Goal: Information Seeking & Learning: Learn about a topic

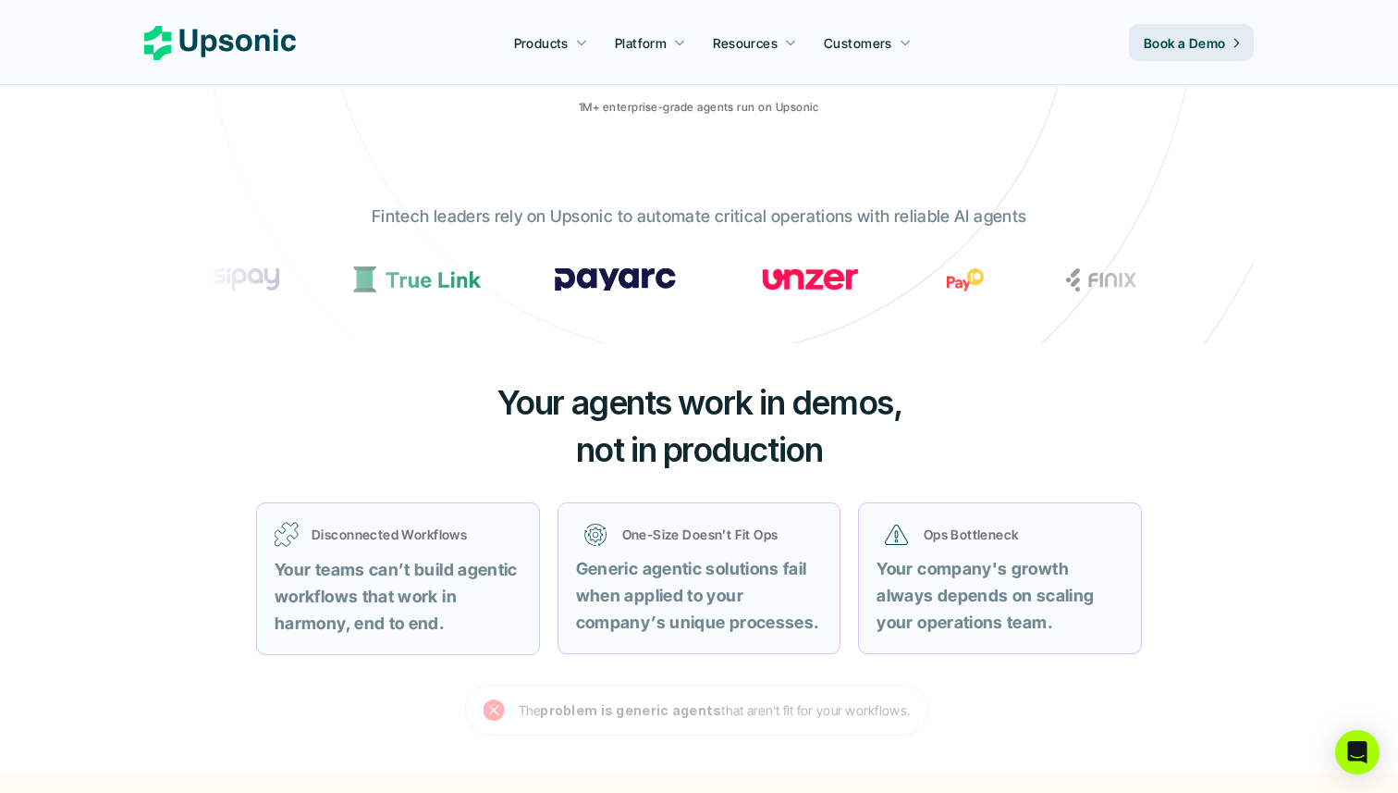
scroll to position [559, 0]
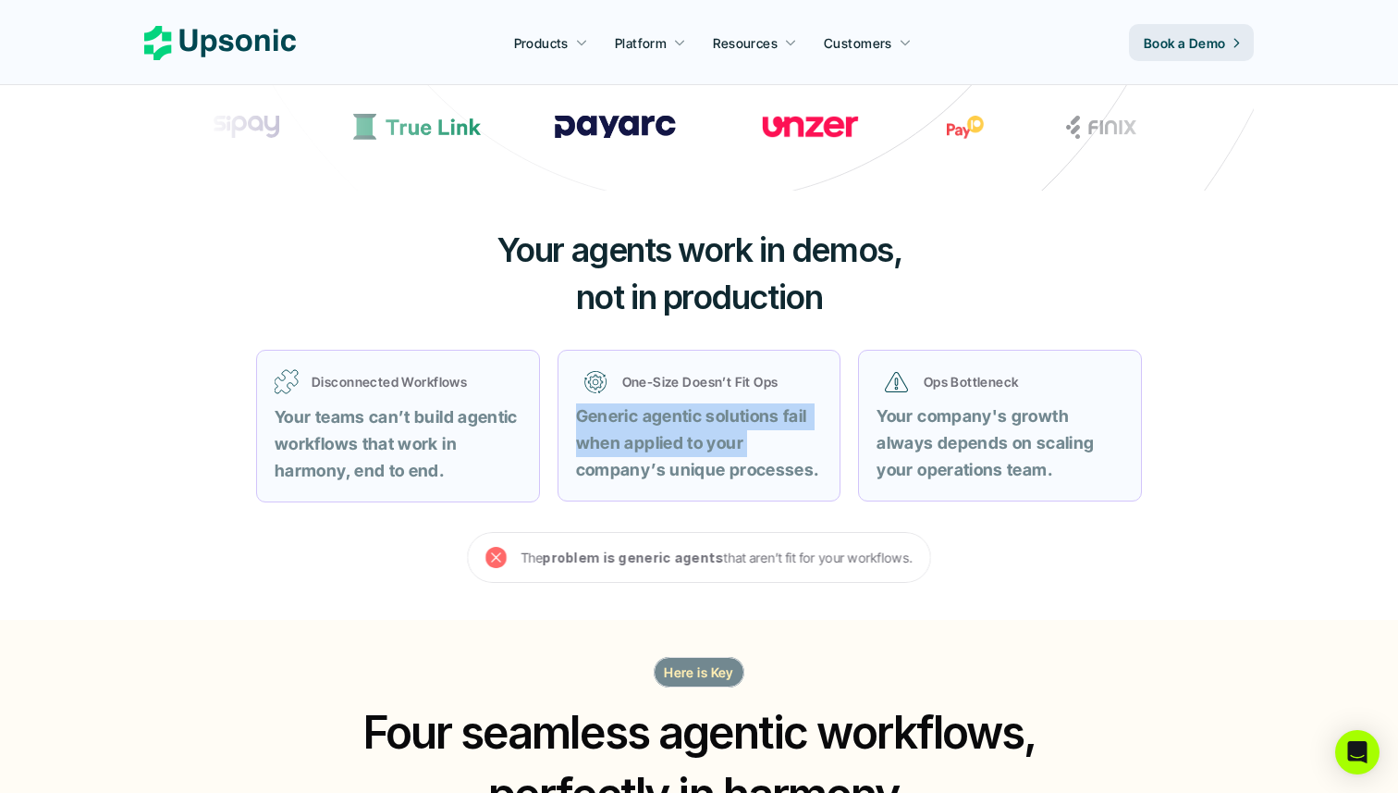
drag, startPoint x: 776, startPoint y: 441, endPoint x: 575, endPoint y: 420, distance: 201.8
click at [576, 420] on p "Generic agentic solutions fail when applied to your company’s unique processes." at bounding box center [699, 443] width 247 height 80
click at [576, 420] on strong "Generic agentic solutions fail when applied to your company’s unique processes." at bounding box center [697, 442] width 243 height 73
drag, startPoint x: 575, startPoint y: 420, endPoint x: 787, endPoint y: 463, distance: 216.2
click at [787, 463] on strong "Generic agentic solutions fail when applied to your company’s unique processes." at bounding box center [697, 442] width 243 height 73
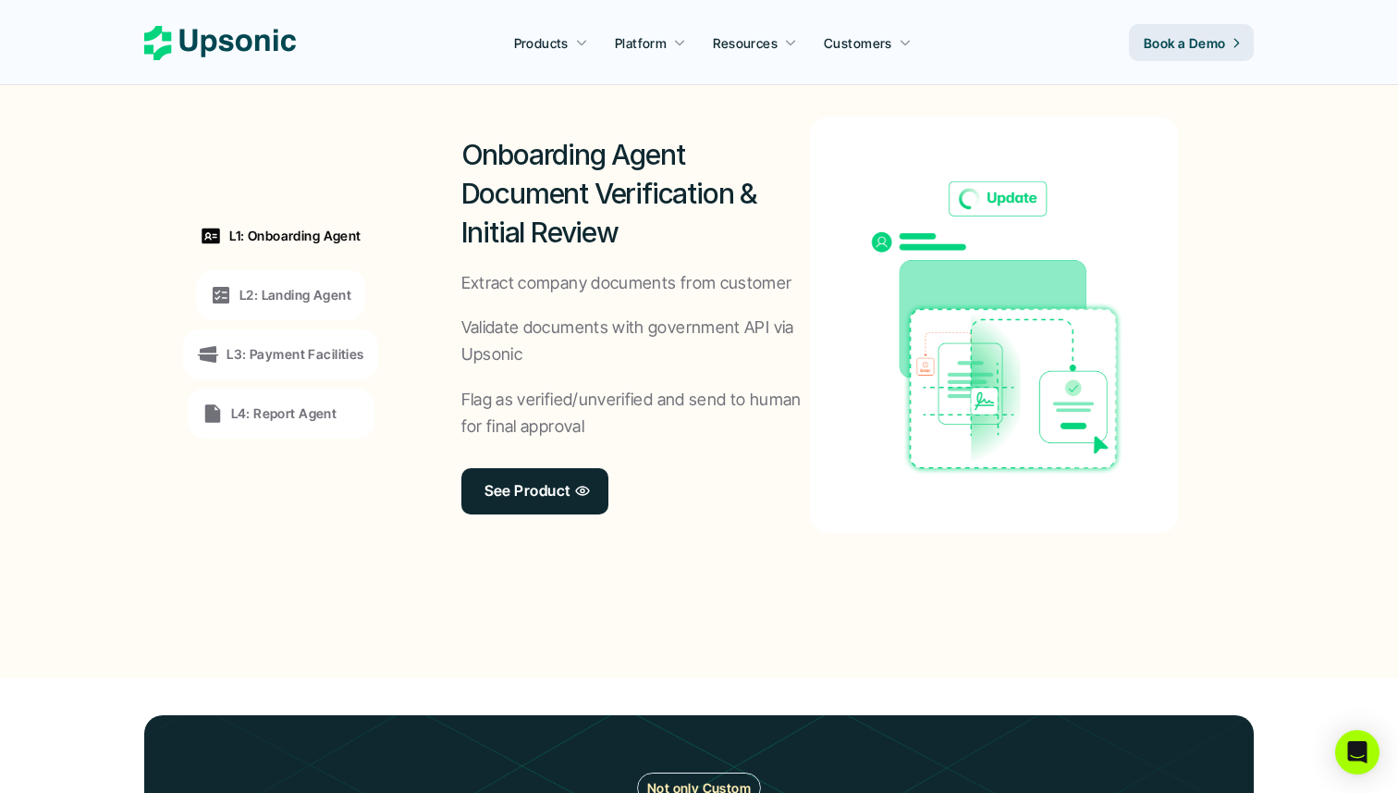
scroll to position [1444, 0]
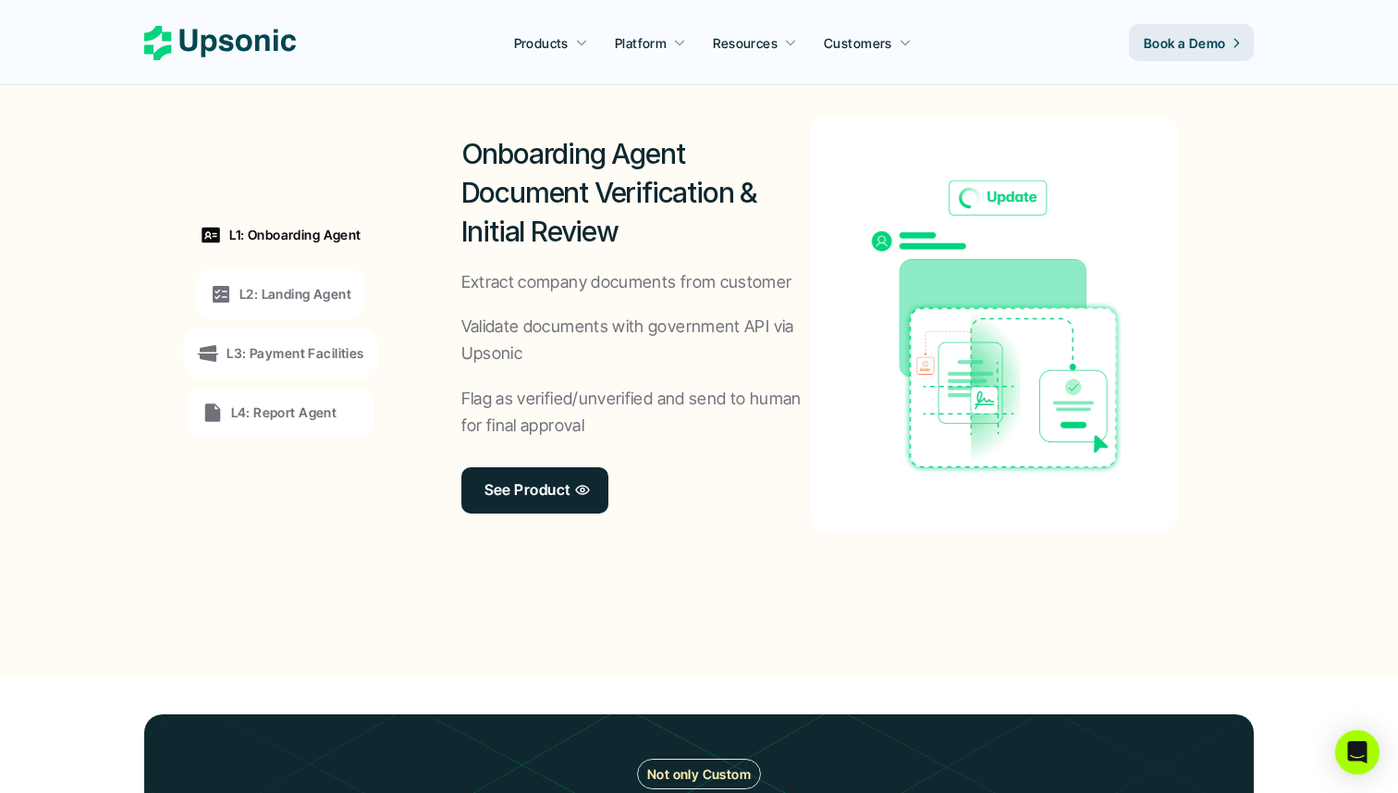
click at [270, 267] on div "L1: Onboarding Agent L2: Landing Agent L3: Payment Facilities L4: Report Agent" at bounding box center [281, 323] width 254 height 499
click at [270, 274] on div "L2: Landing Agent" at bounding box center [280, 294] width 169 height 50
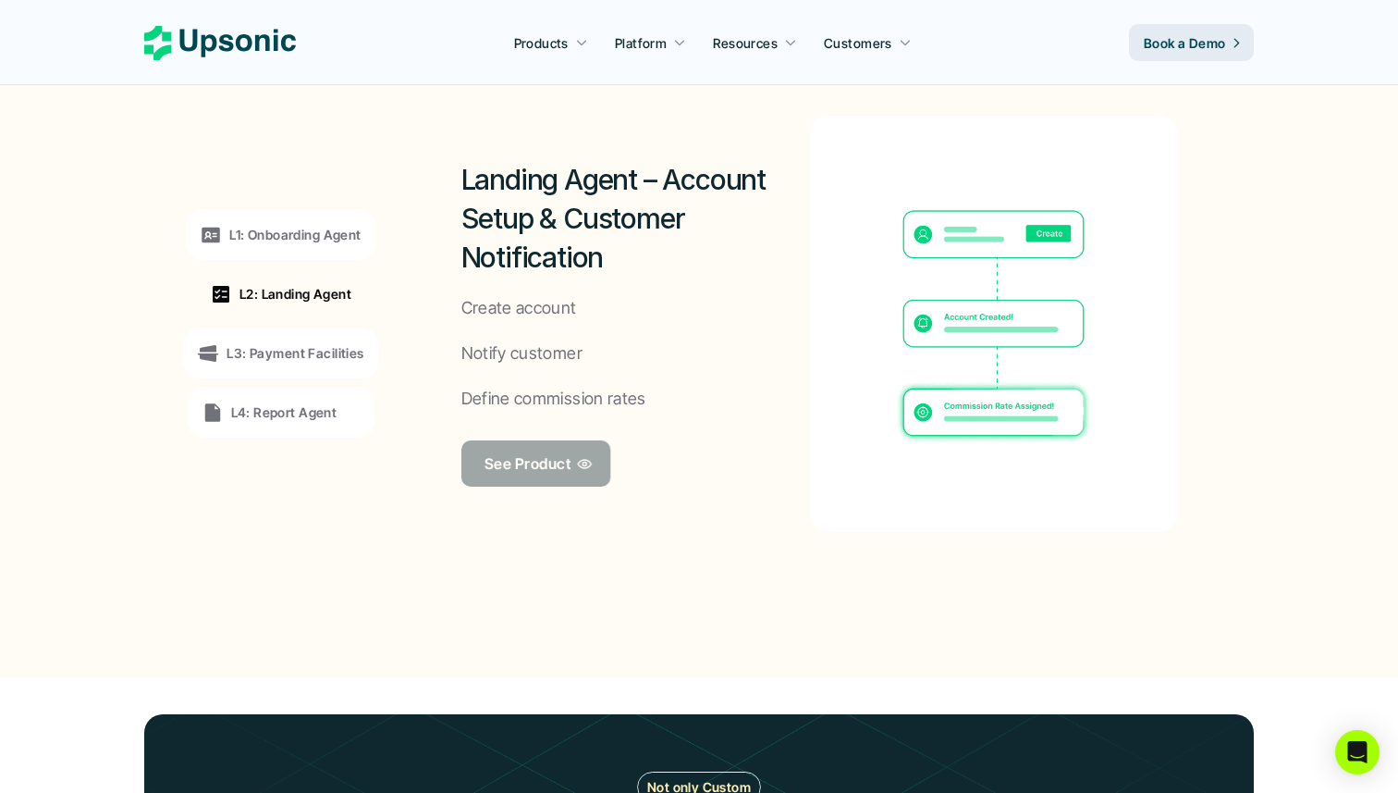
click at [508, 456] on p "See Product" at bounding box center [528, 462] width 86 height 27
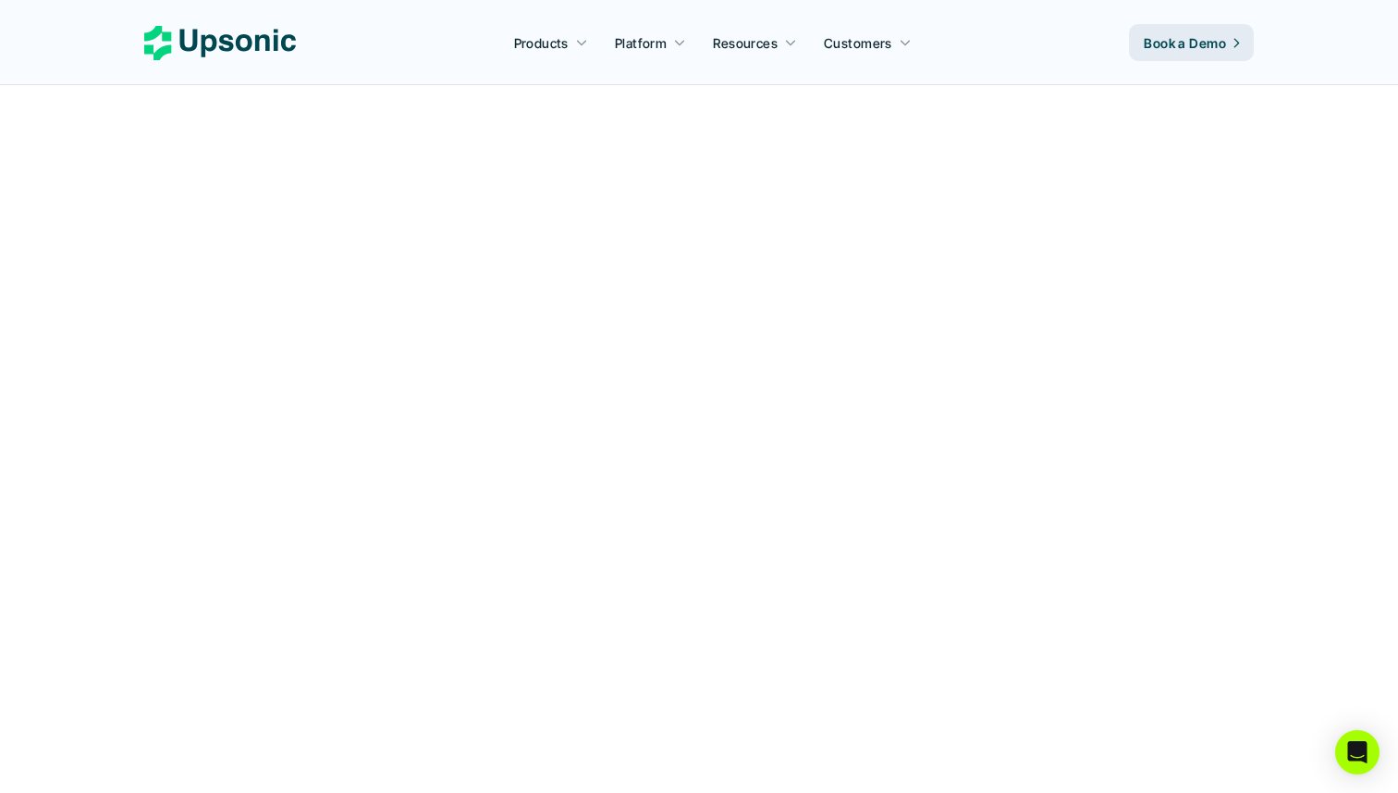
scroll to position [1444, 0]
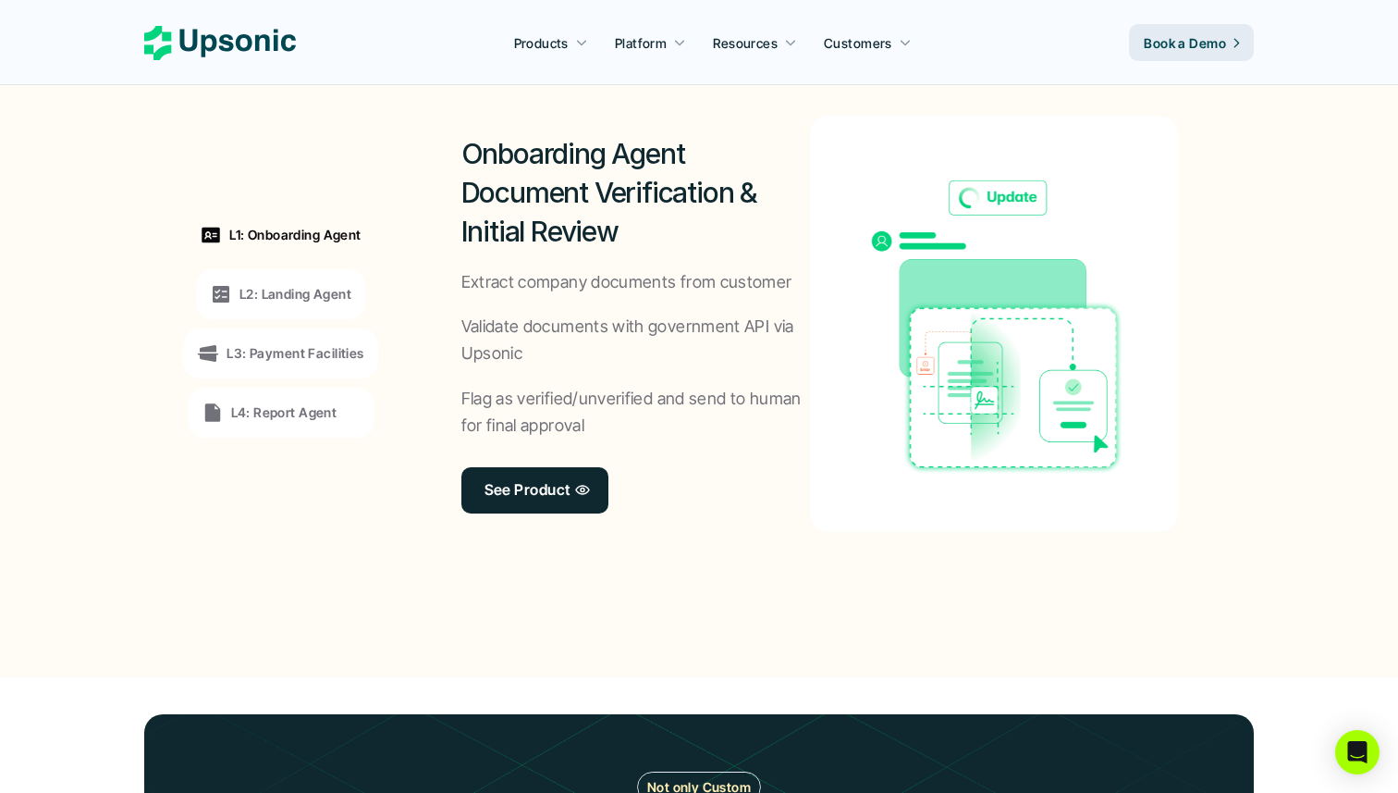
click at [289, 366] on div "L3: Payment Facilities" at bounding box center [280, 353] width 194 height 50
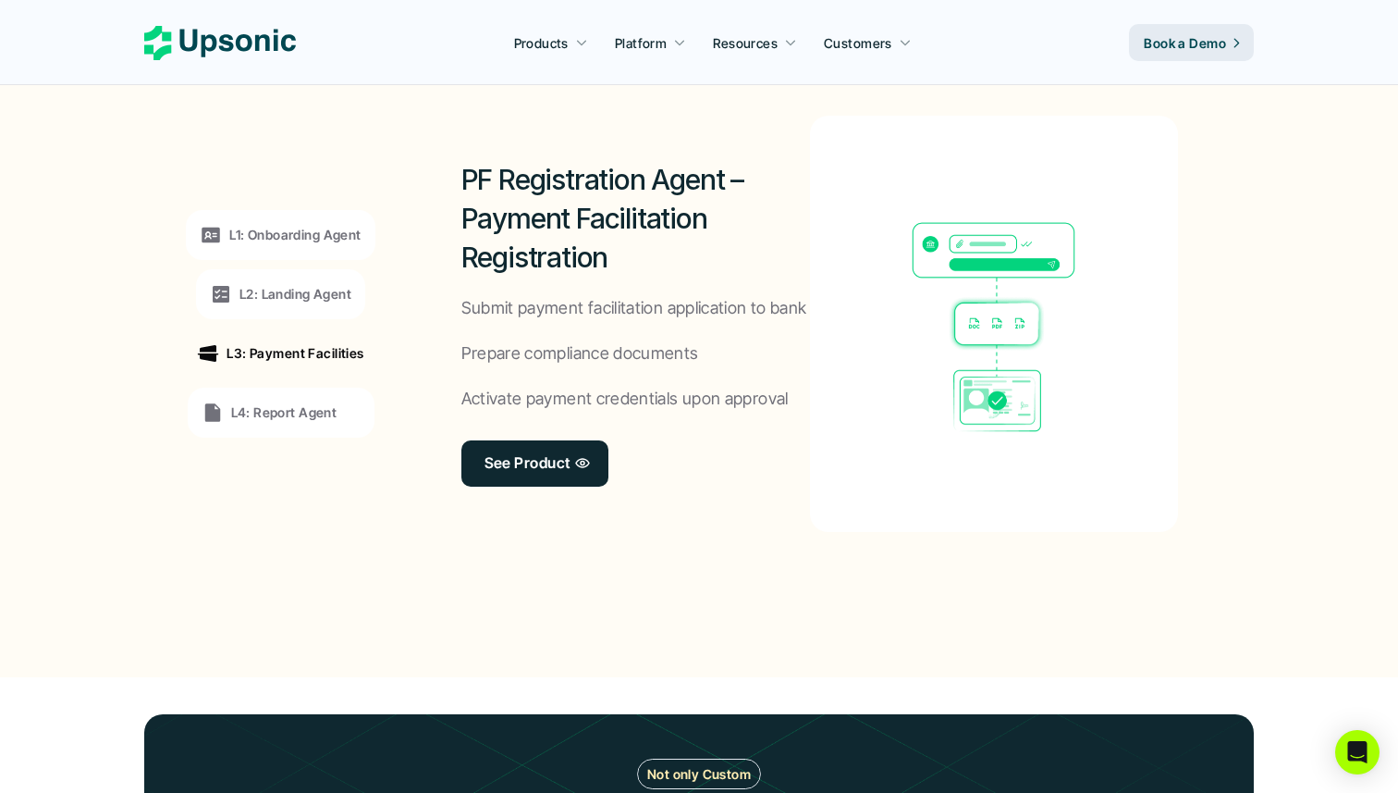
click at [270, 288] on p "L2: Landing Agent" at bounding box center [296, 293] width 112 height 19
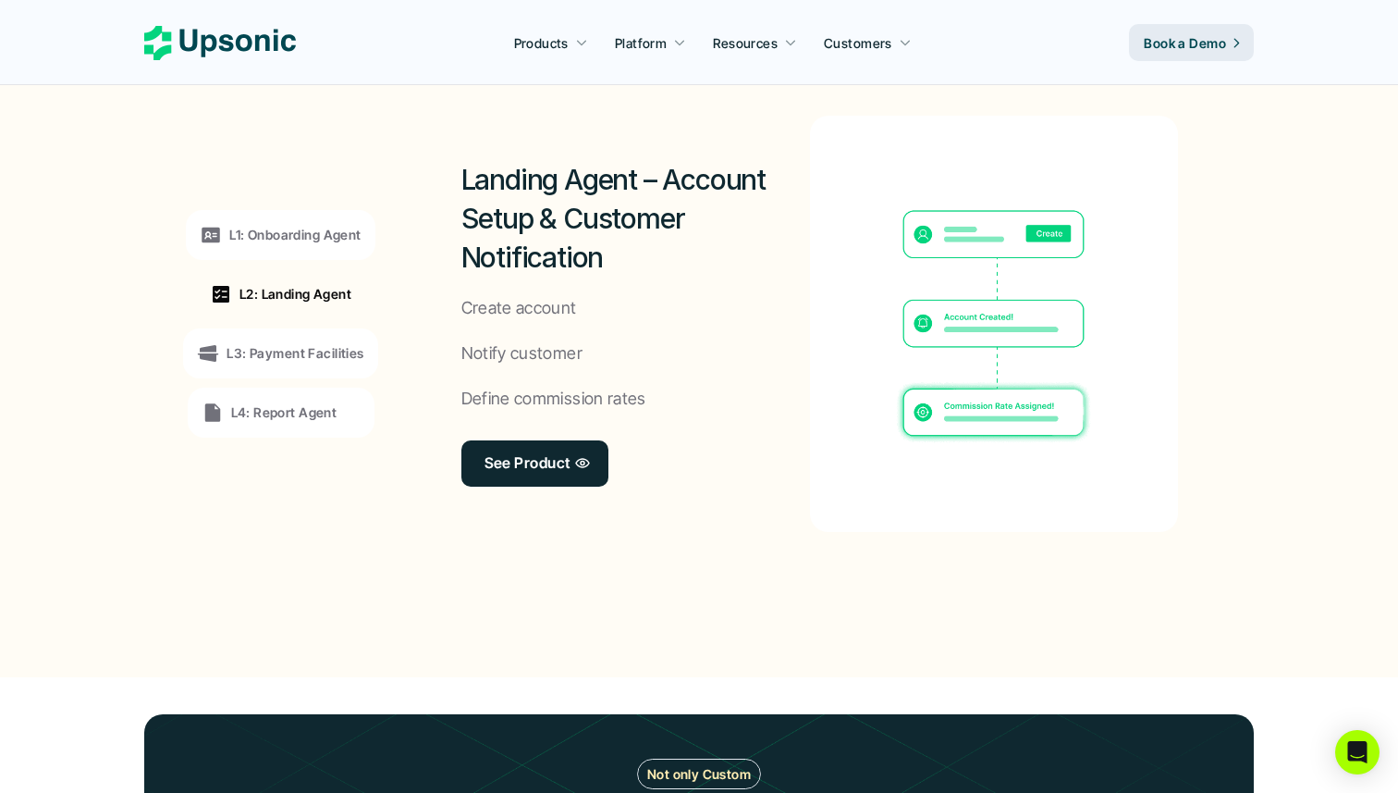
click at [265, 246] on div "L1: Onboarding Agent" at bounding box center [280, 235] width 189 height 50
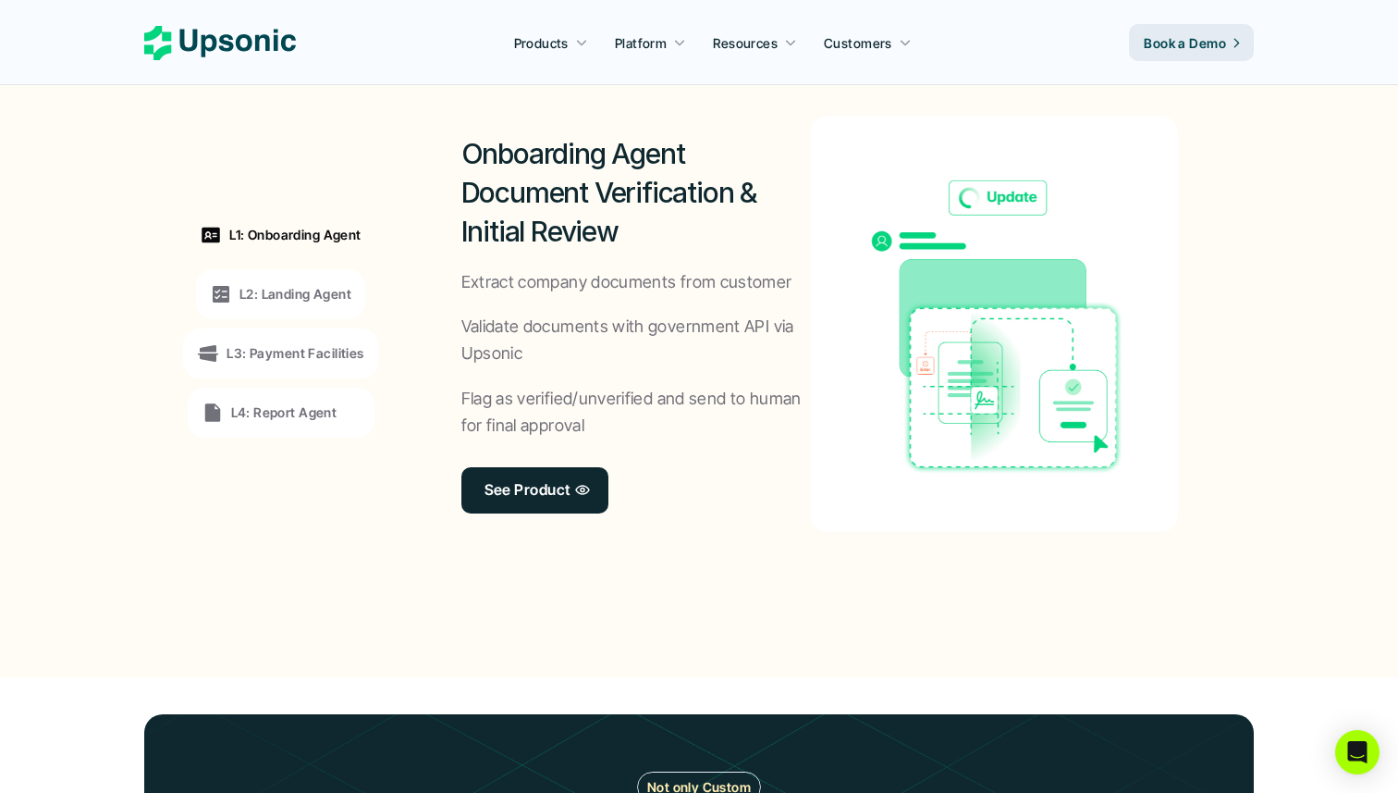
click at [282, 404] on p "L4: Report Agent" at bounding box center [284, 411] width 106 height 19
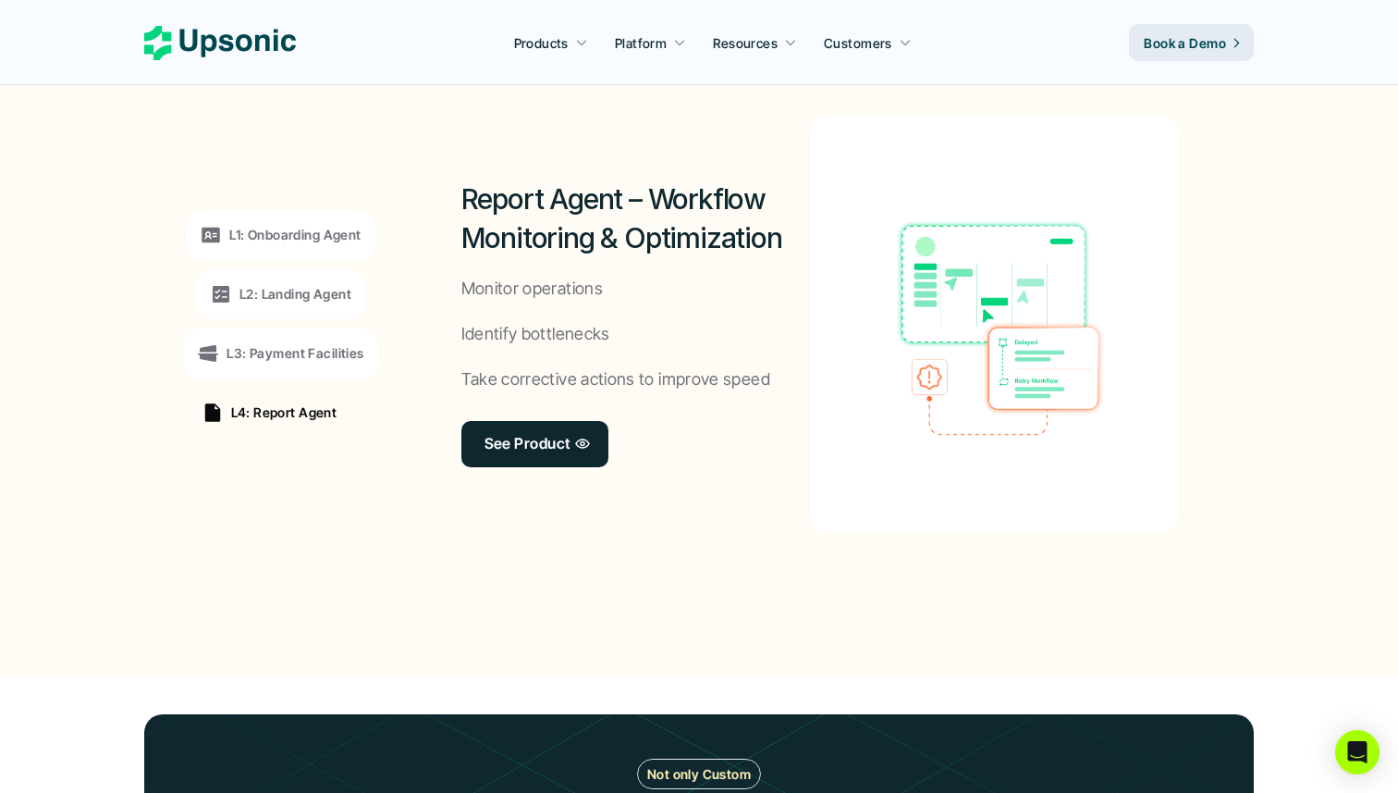
click at [280, 368] on div "L3: Payment Facilities" at bounding box center [280, 353] width 194 height 50
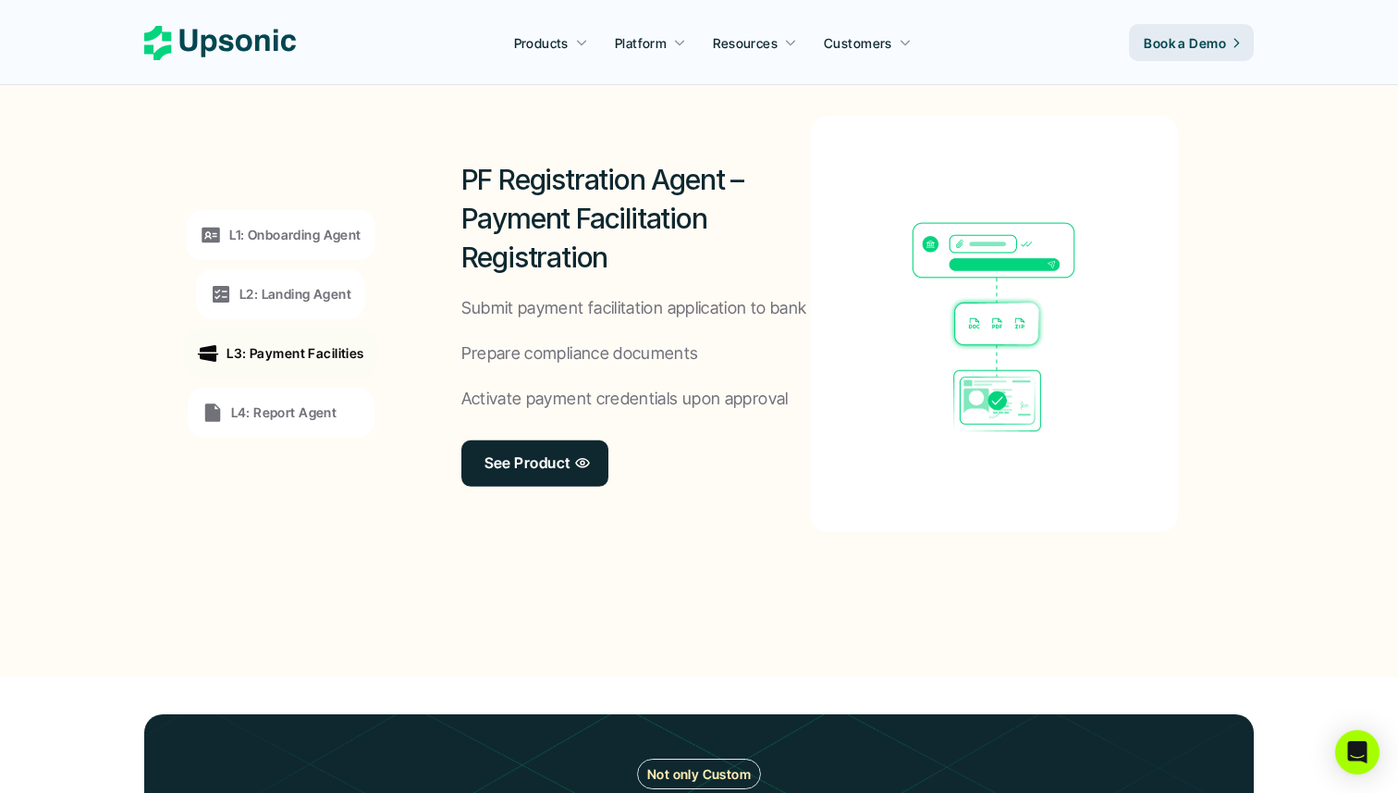
click at [278, 319] on div "L1: Onboarding Agent L2: Landing Agent L3: Payment Facilities L4: Report Agent" at bounding box center [281, 323] width 254 height 499
click at [278, 310] on div "L2: Landing Agent" at bounding box center [280, 294] width 169 height 50
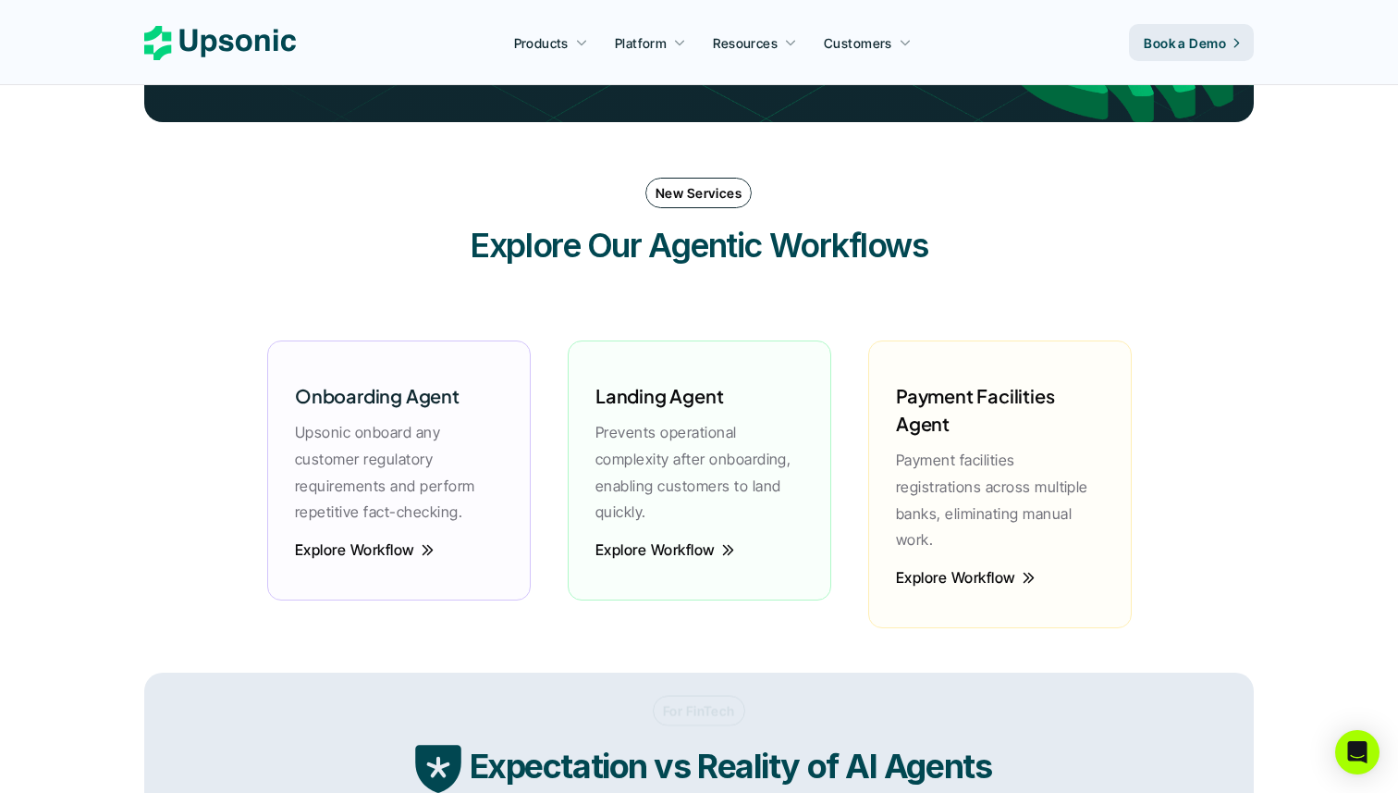
scroll to position [2487, 0]
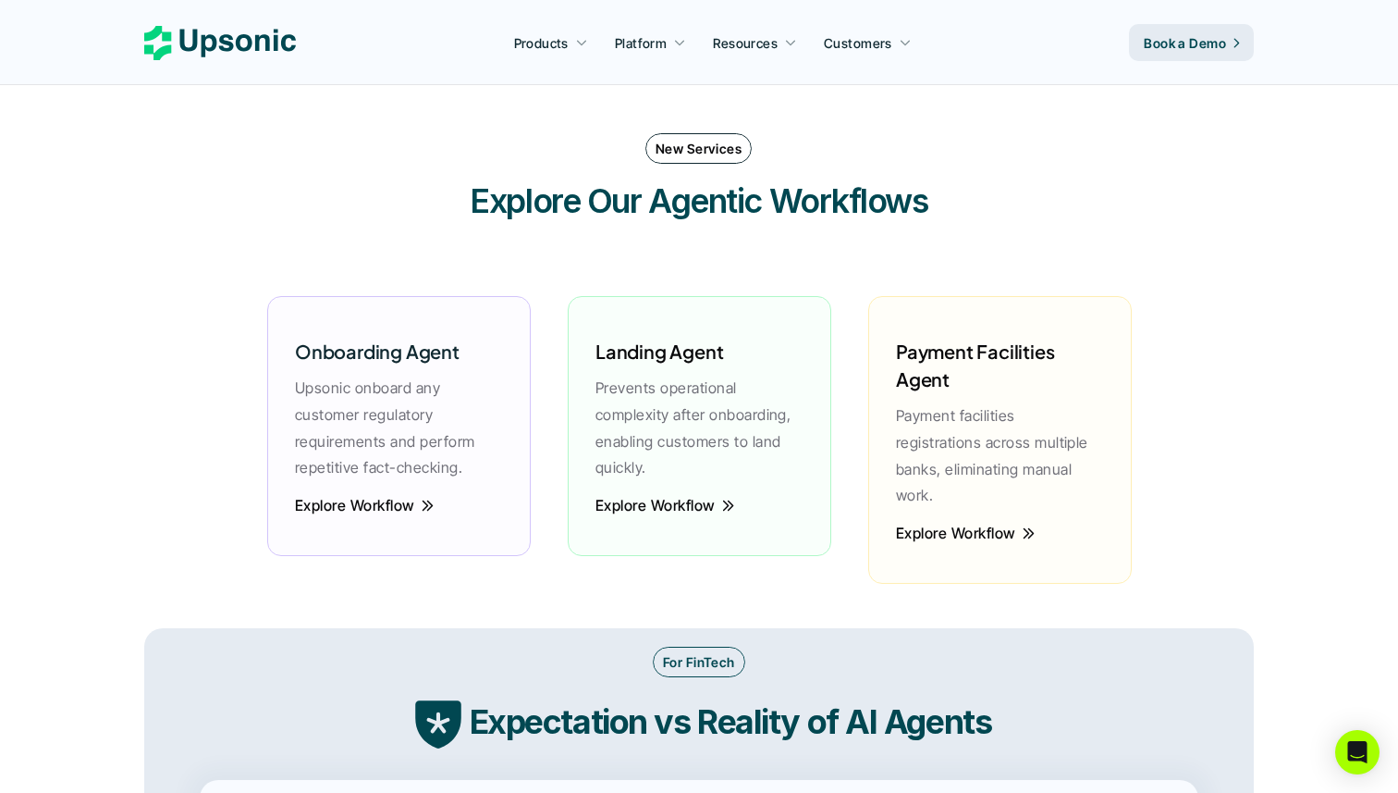
click at [668, 489] on div "Landing Agent Prevents operational complexity after onboarding, enabling custom…" at bounding box center [699, 404] width 227 height 180
click at [655, 505] on p "Explore Workflow" at bounding box center [655, 505] width 120 height 5
click at [653, 505] on p "Explore Workflow" at bounding box center [655, 505] width 120 height 5
click at [685, 503] on p "Explore Workflow" at bounding box center [656, 505] width 120 height 5
click at [685, 503] on p "Explore Workflow" at bounding box center [655, 505] width 120 height 5
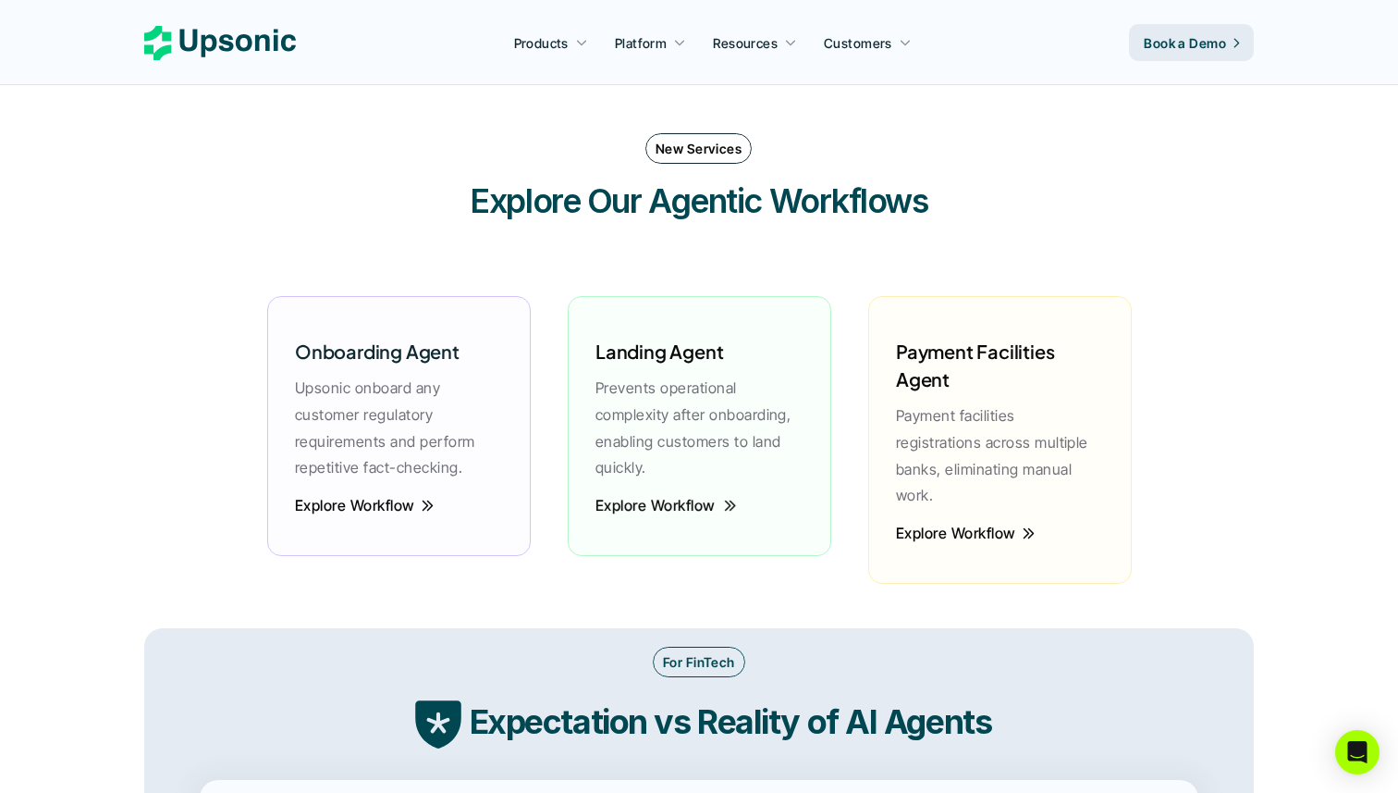
click at [659, 360] on h6 "Landing Agent" at bounding box center [660, 352] width 128 height 28
click at [932, 531] on p "Explore Workflow" at bounding box center [956, 533] width 120 height 5
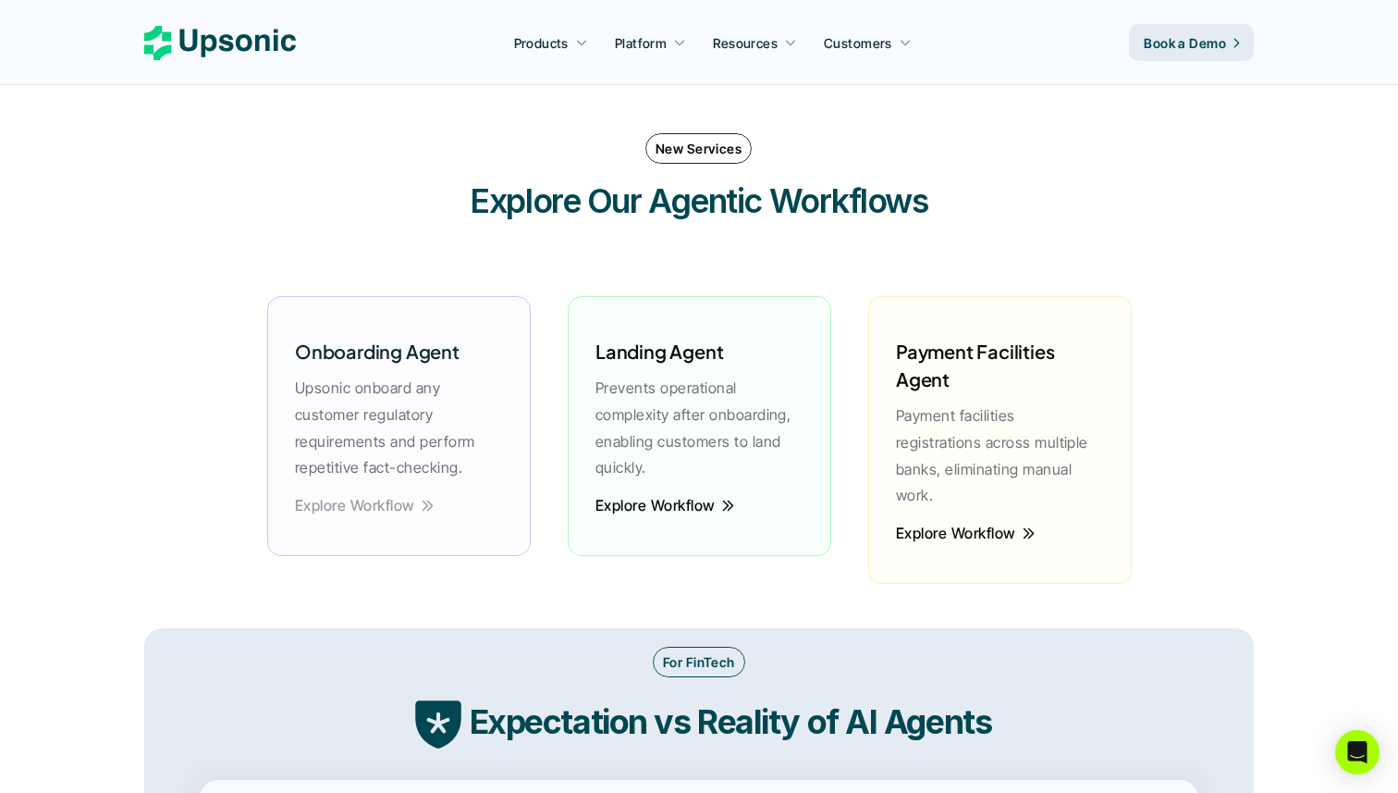
click at [395, 508] on p "Explore Workflow" at bounding box center [355, 505] width 120 height 5
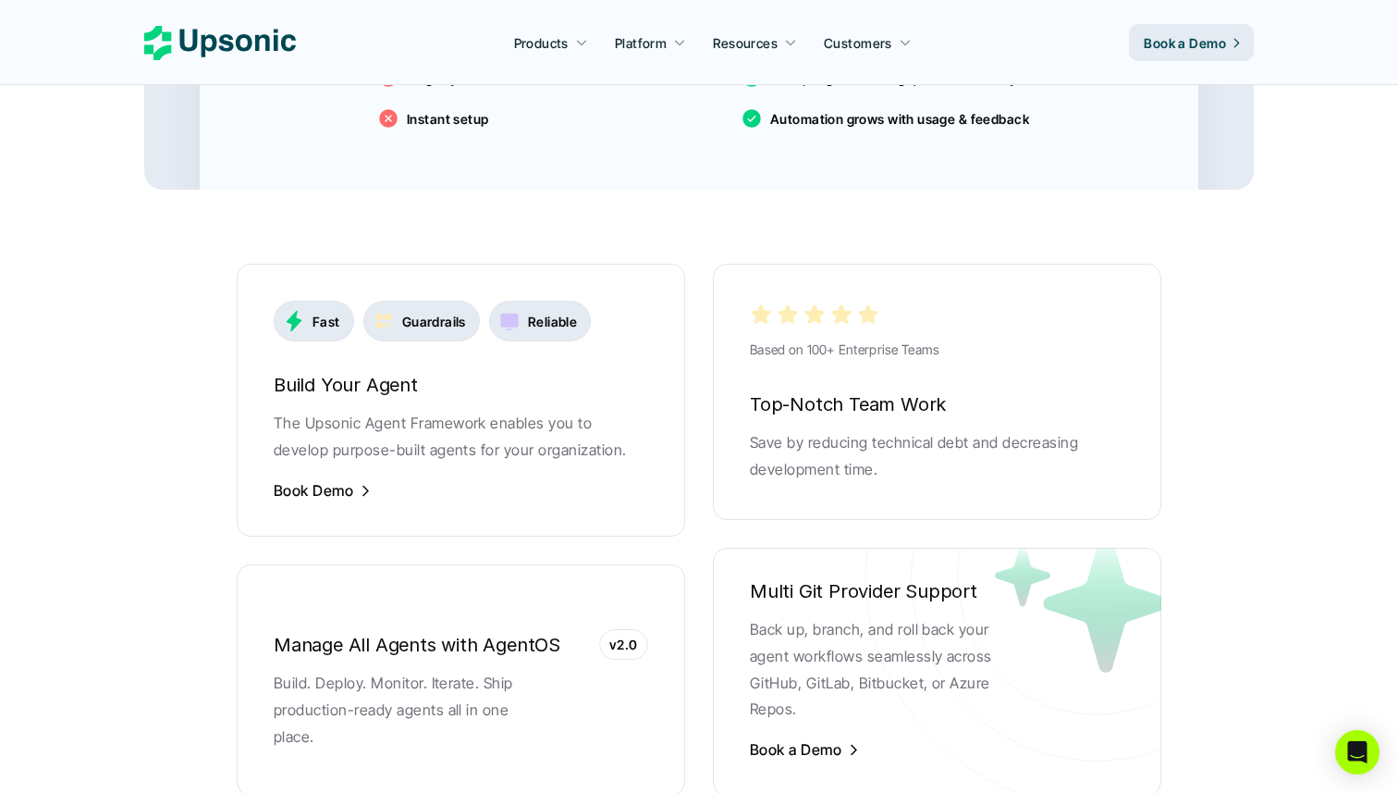
scroll to position [3464, 0]
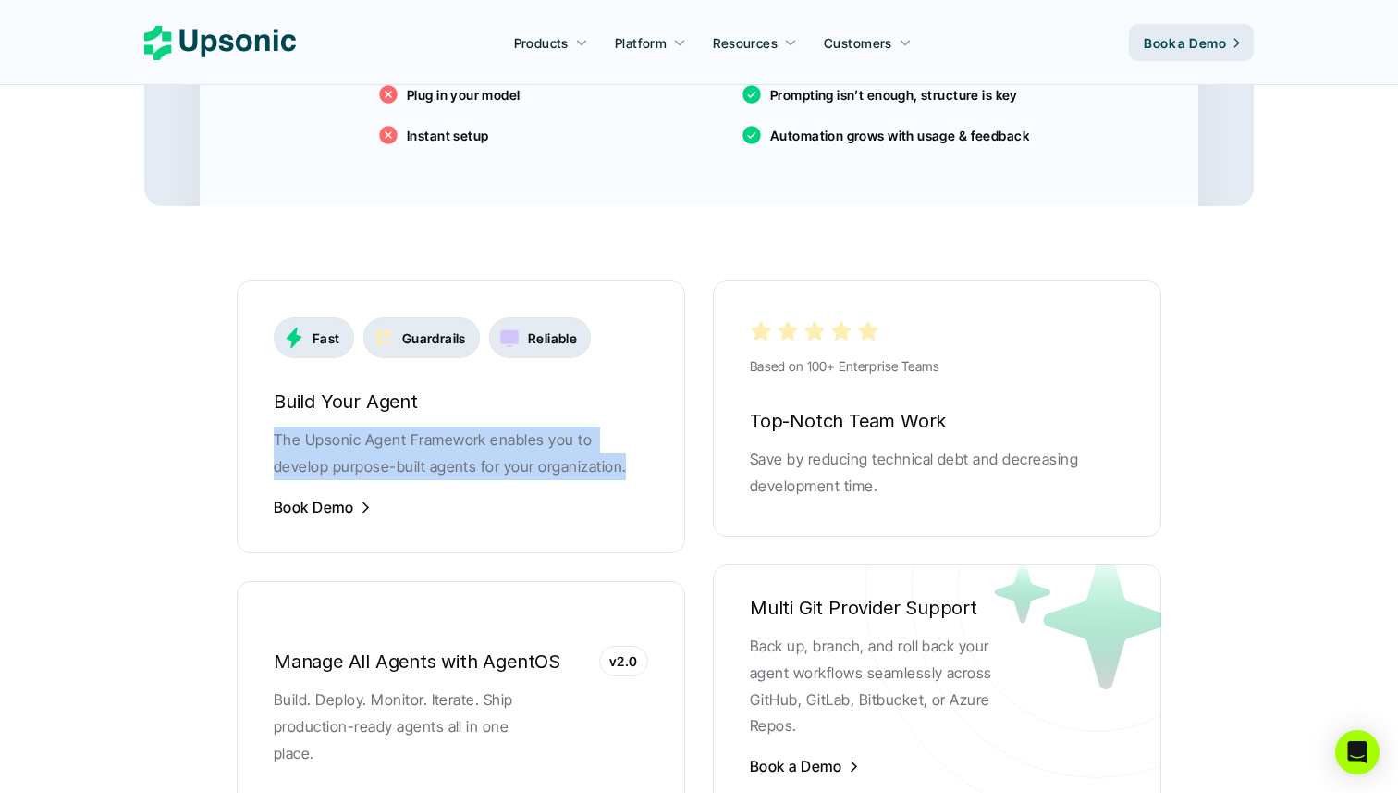
drag, startPoint x: 268, startPoint y: 412, endPoint x: 618, endPoint y: 435, distance: 350.3
click at [618, 435] on div "Fast Guardrails Reliable Build Your Agent The Upsonic Agent Framework enables y…" at bounding box center [461, 416] width 449 height 273
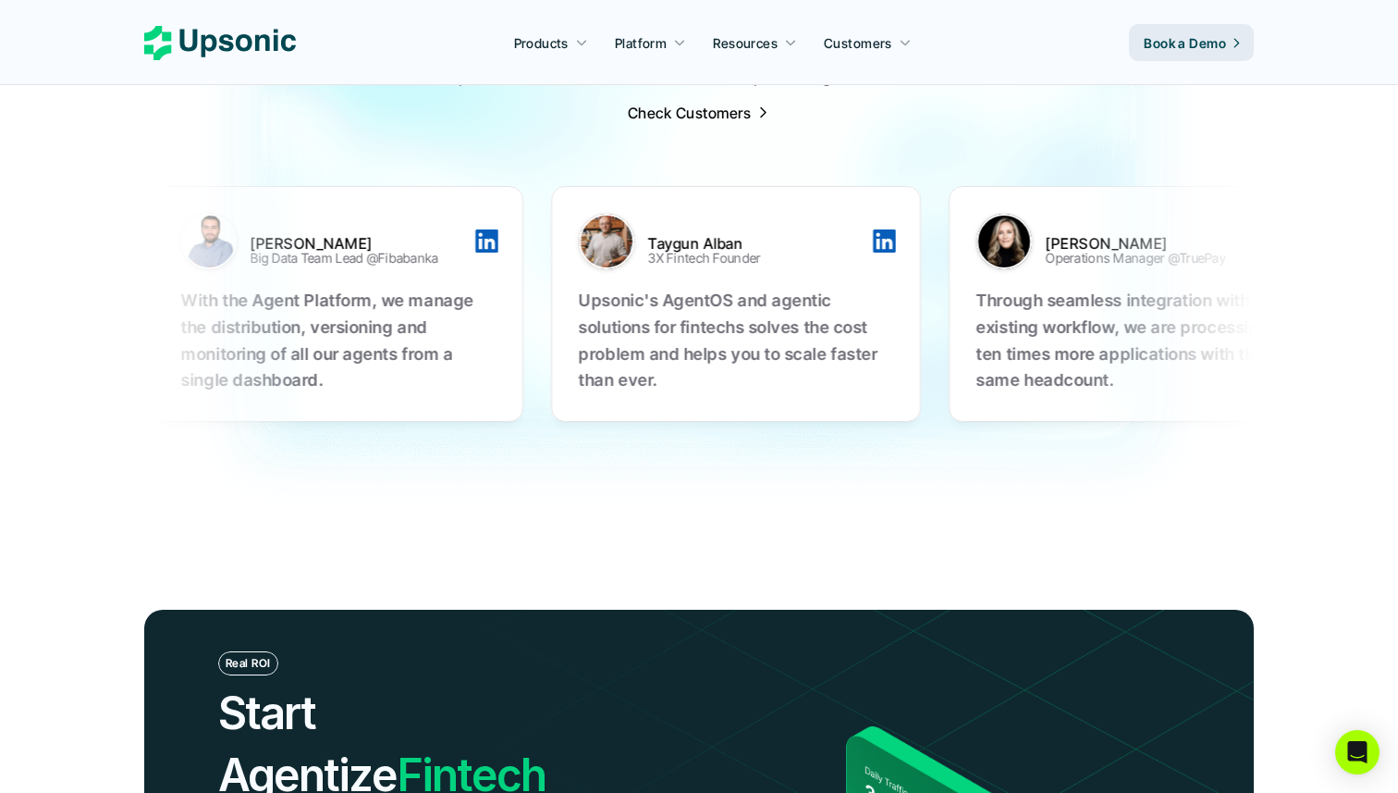
scroll to position [5931, 0]
